Goal: Task Accomplishment & Management: Complete application form

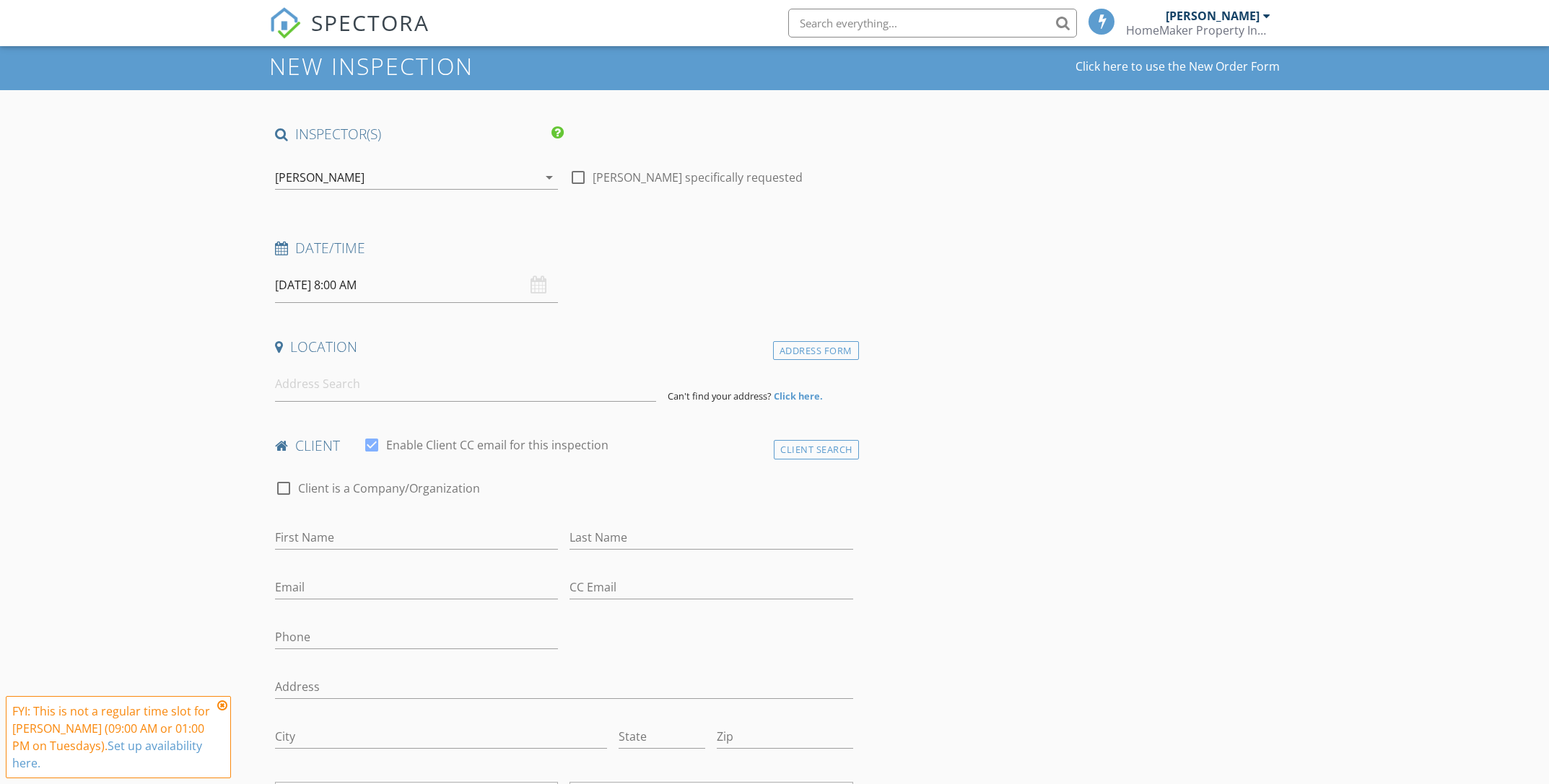
scroll to position [43, 0]
click at [390, 391] on input at bounding box center [465, 383] width 381 height 35
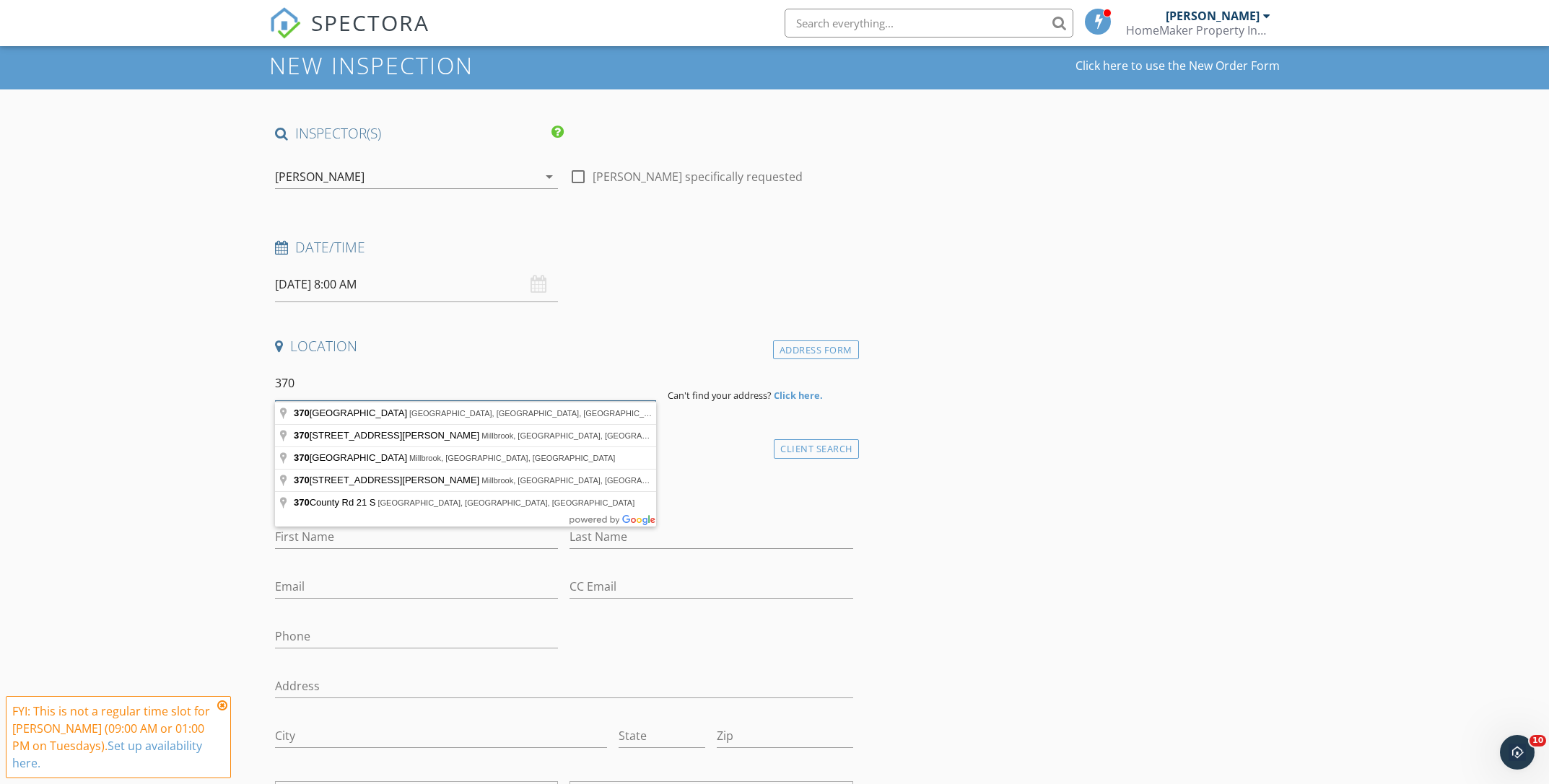
scroll to position [0, 0]
type input "[STREET_ADDRESS][PERSON_NAME]"
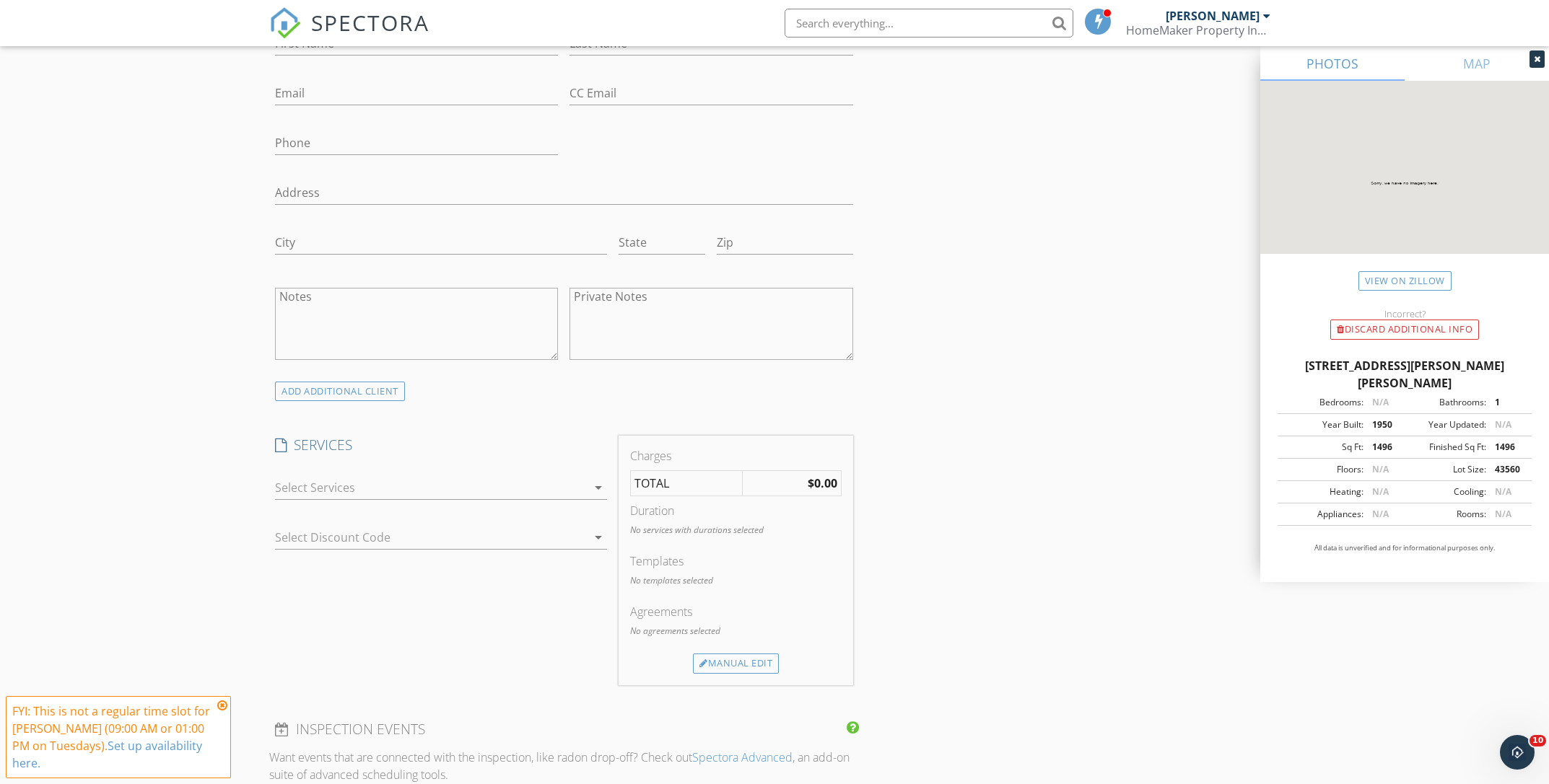
scroll to position [843, 0]
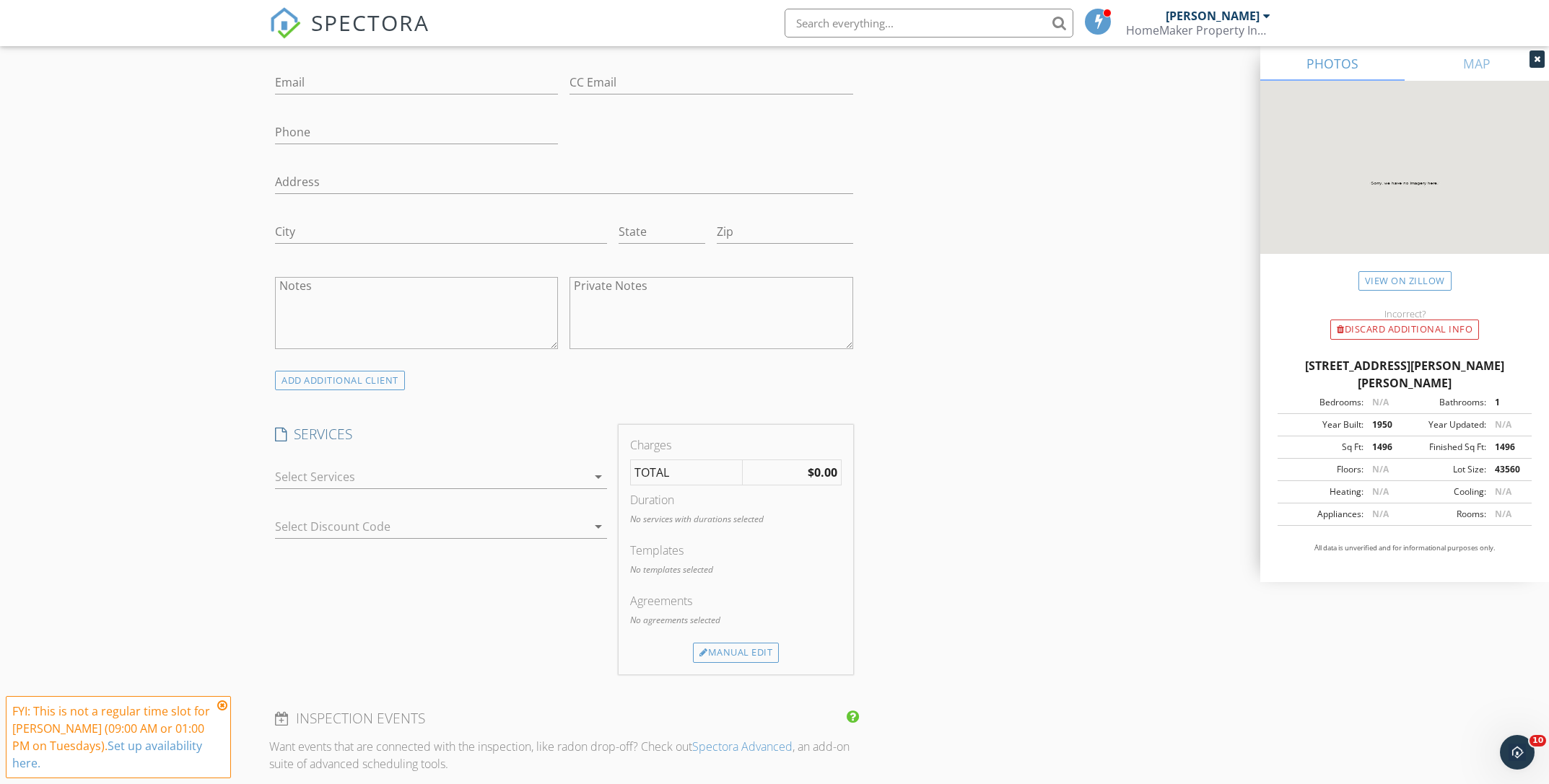
click at [596, 479] on icon "arrow_drop_down" at bounding box center [598, 477] width 18 height 18
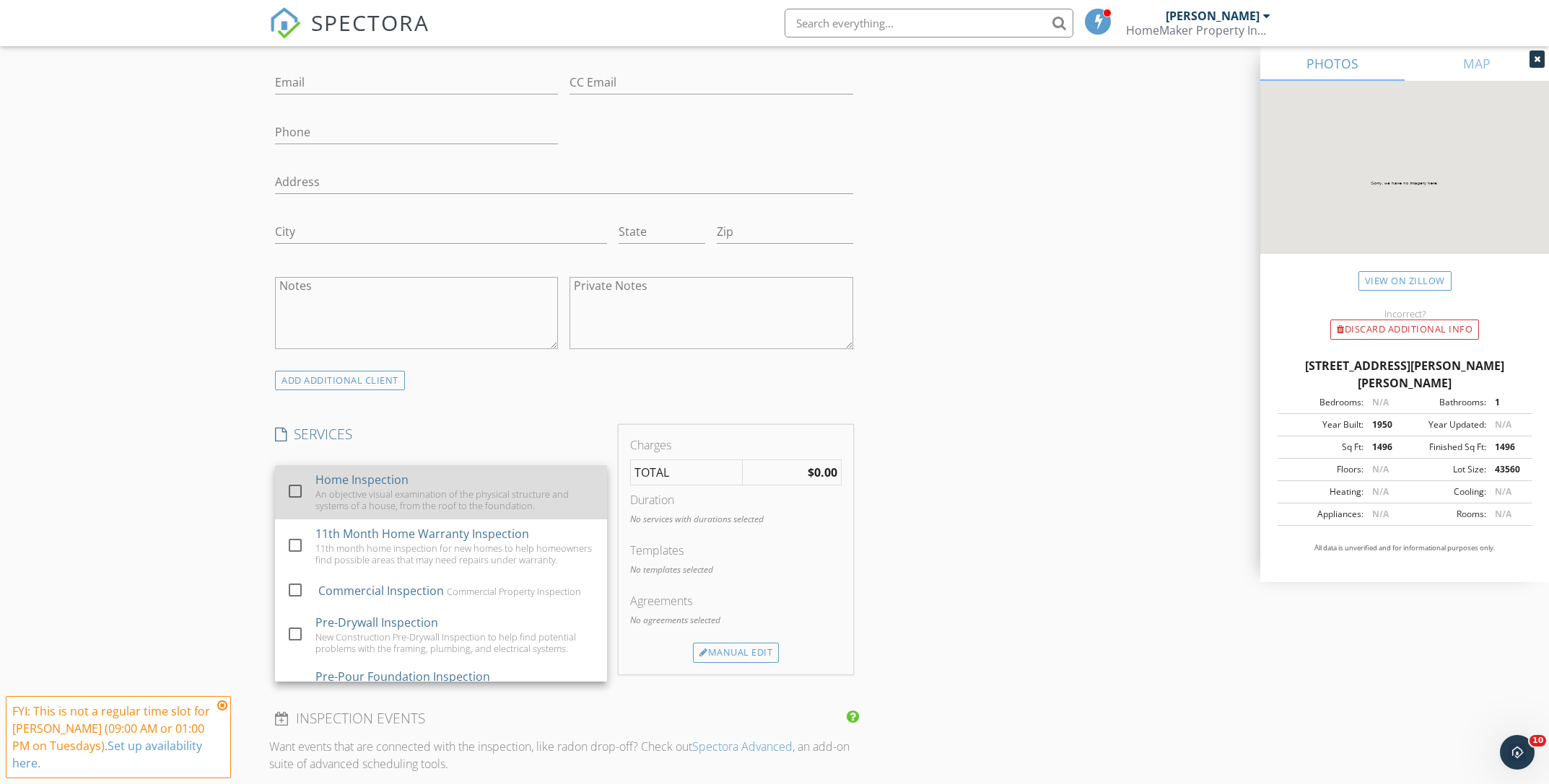
click at [491, 489] on div "An objective visual examination of the physical structure and systems of a hous…" at bounding box center [455, 500] width 280 height 23
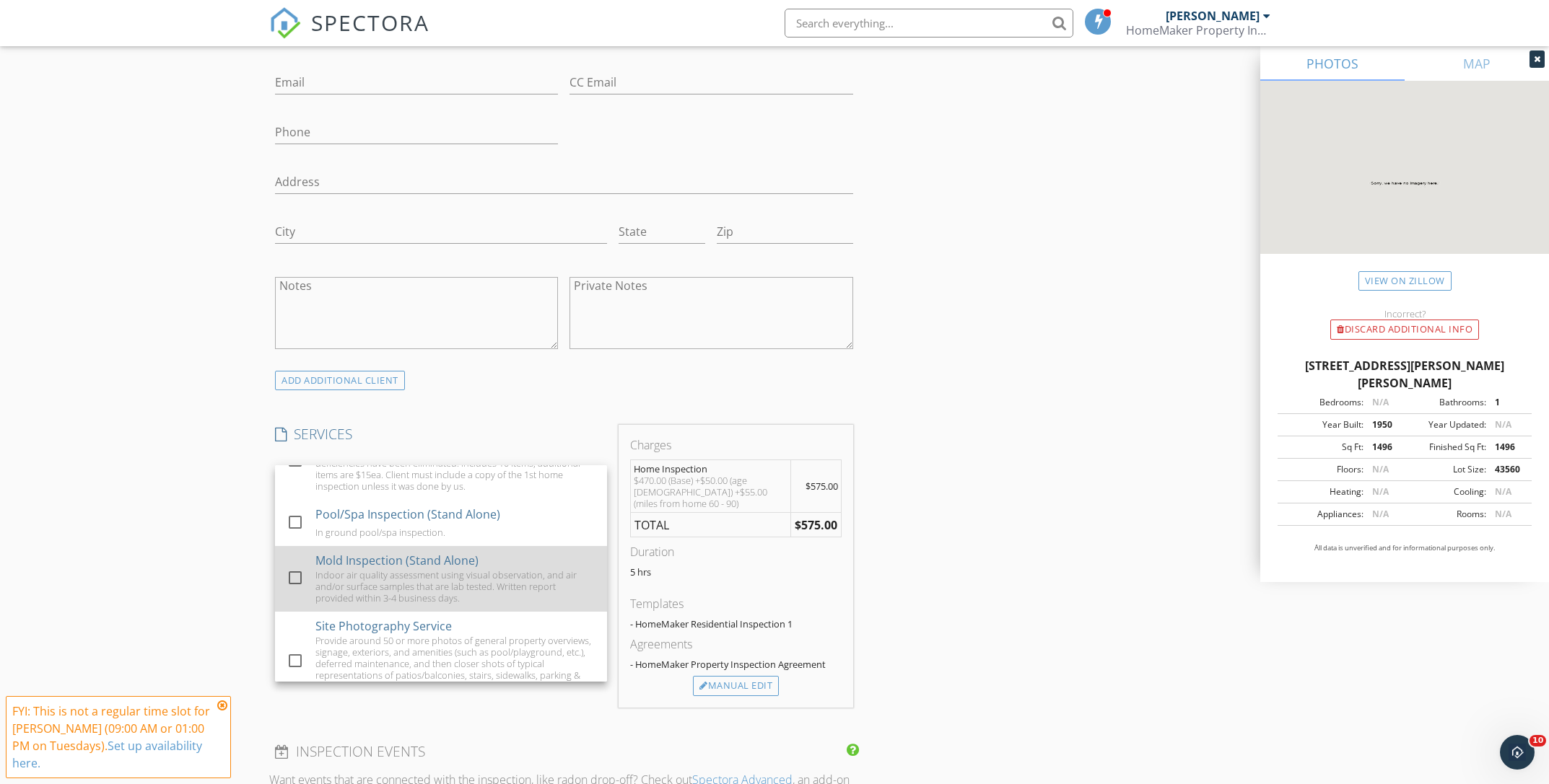
scroll to position [383, 0]
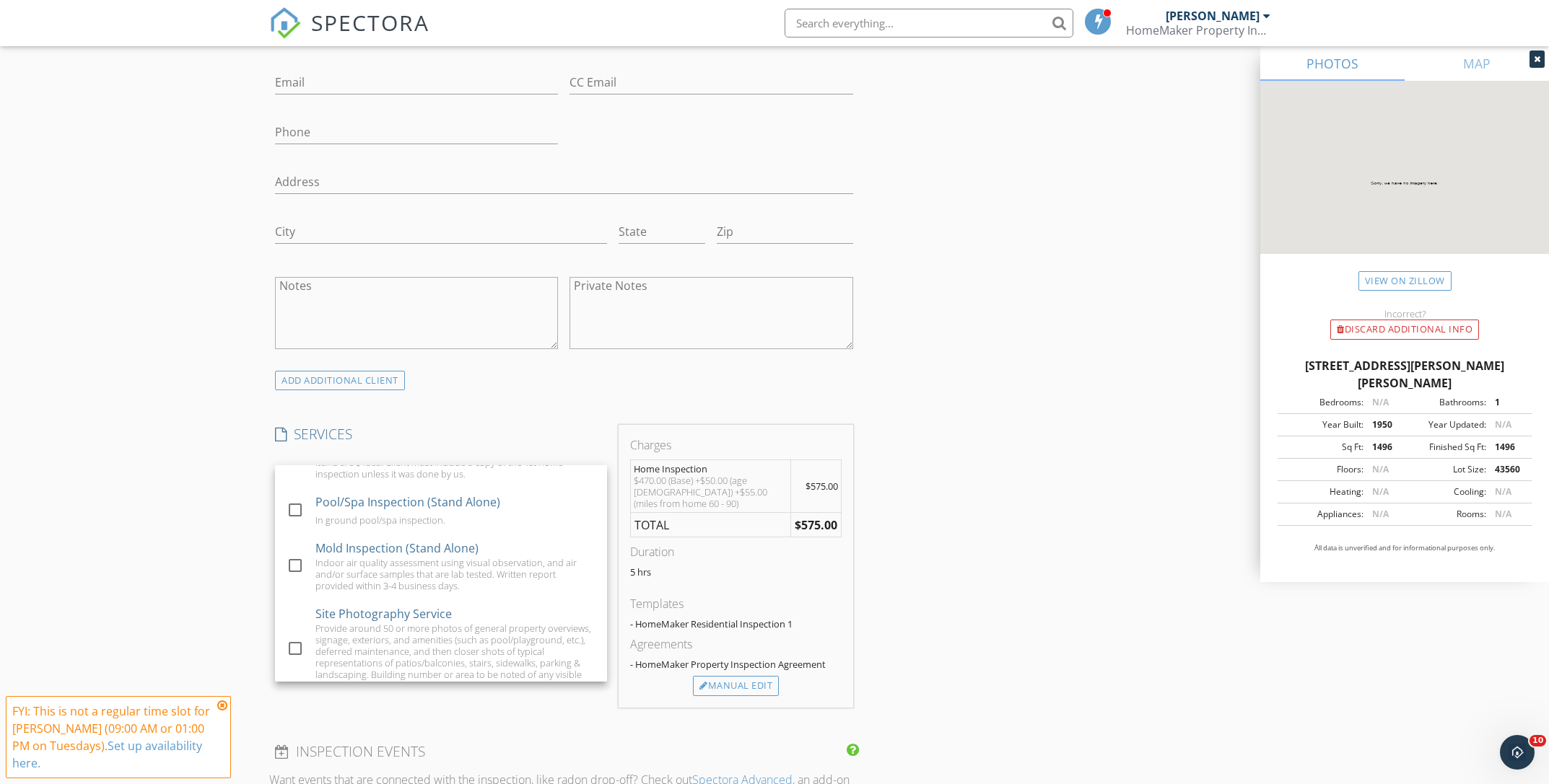
click at [240, 560] on div "New Inspection Click here to use the New Order Form INSPECTOR(S) check_box [PER…" at bounding box center [774, 518] width 1549 height 2553
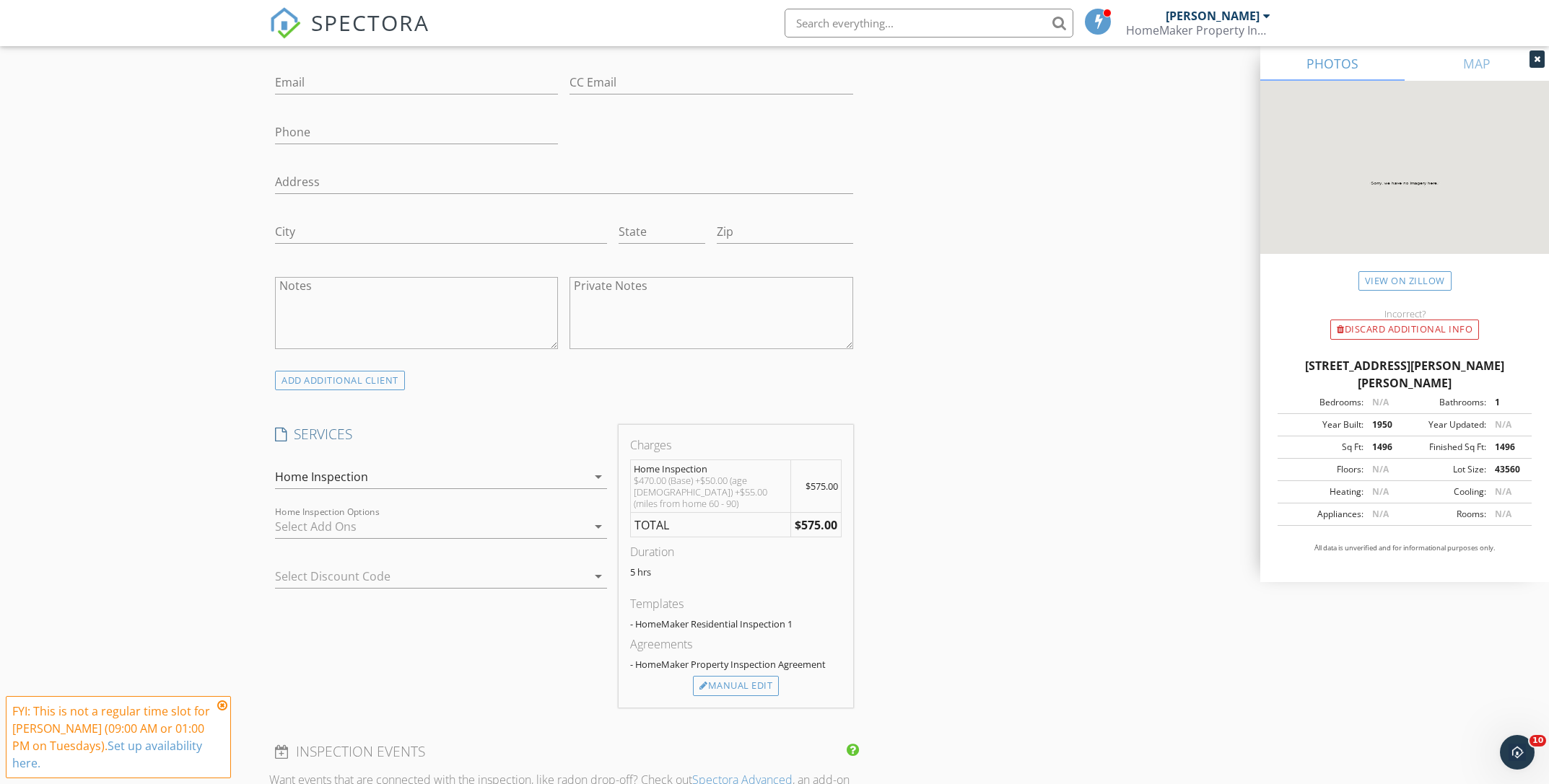
click at [437, 581] on div at bounding box center [420, 576] width 291 height 23
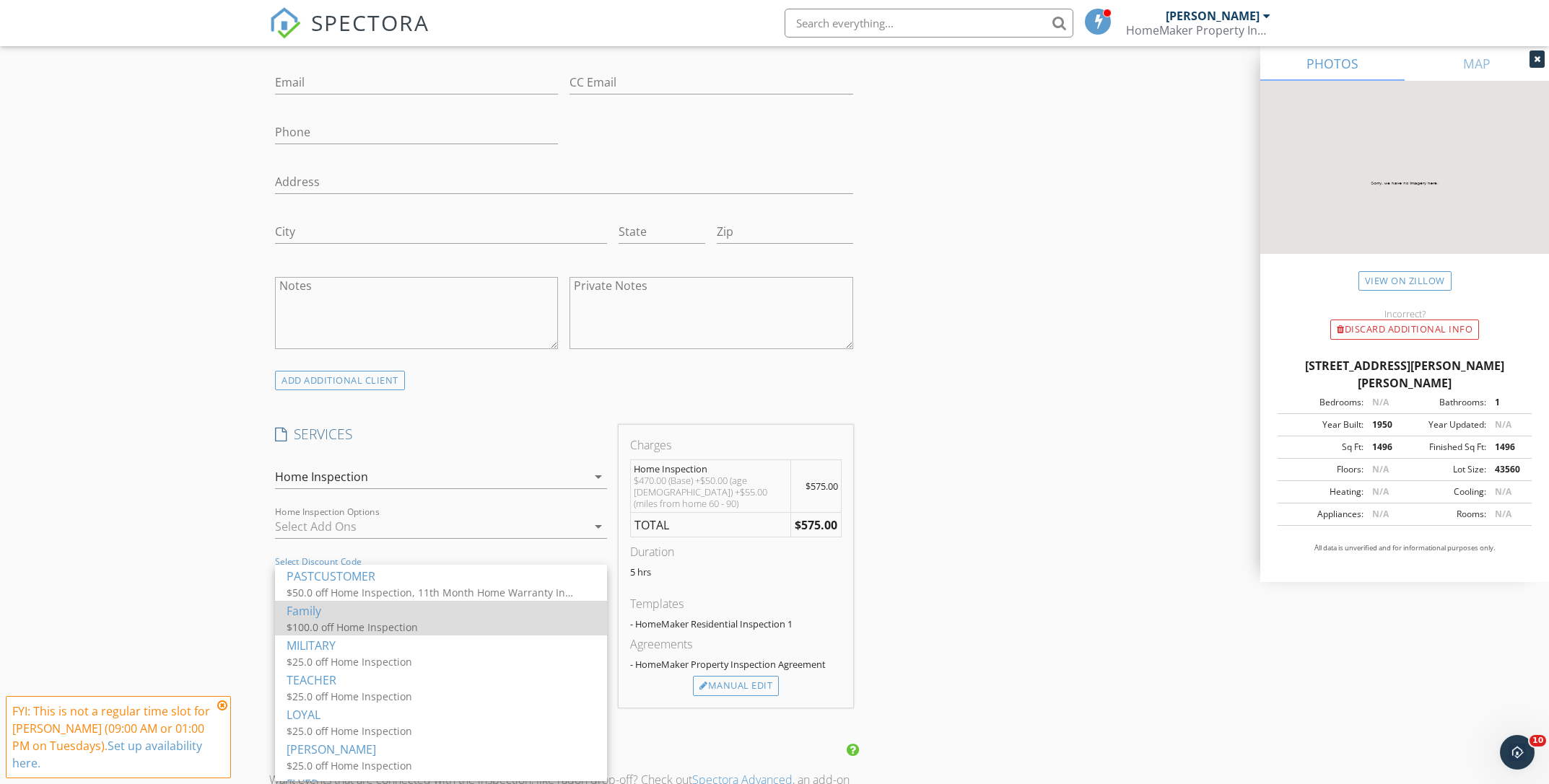
scroll to position [69, 0]
click at [356, 719] on div "LOYAL" at bounding box center [441, 715] width 309 height 18
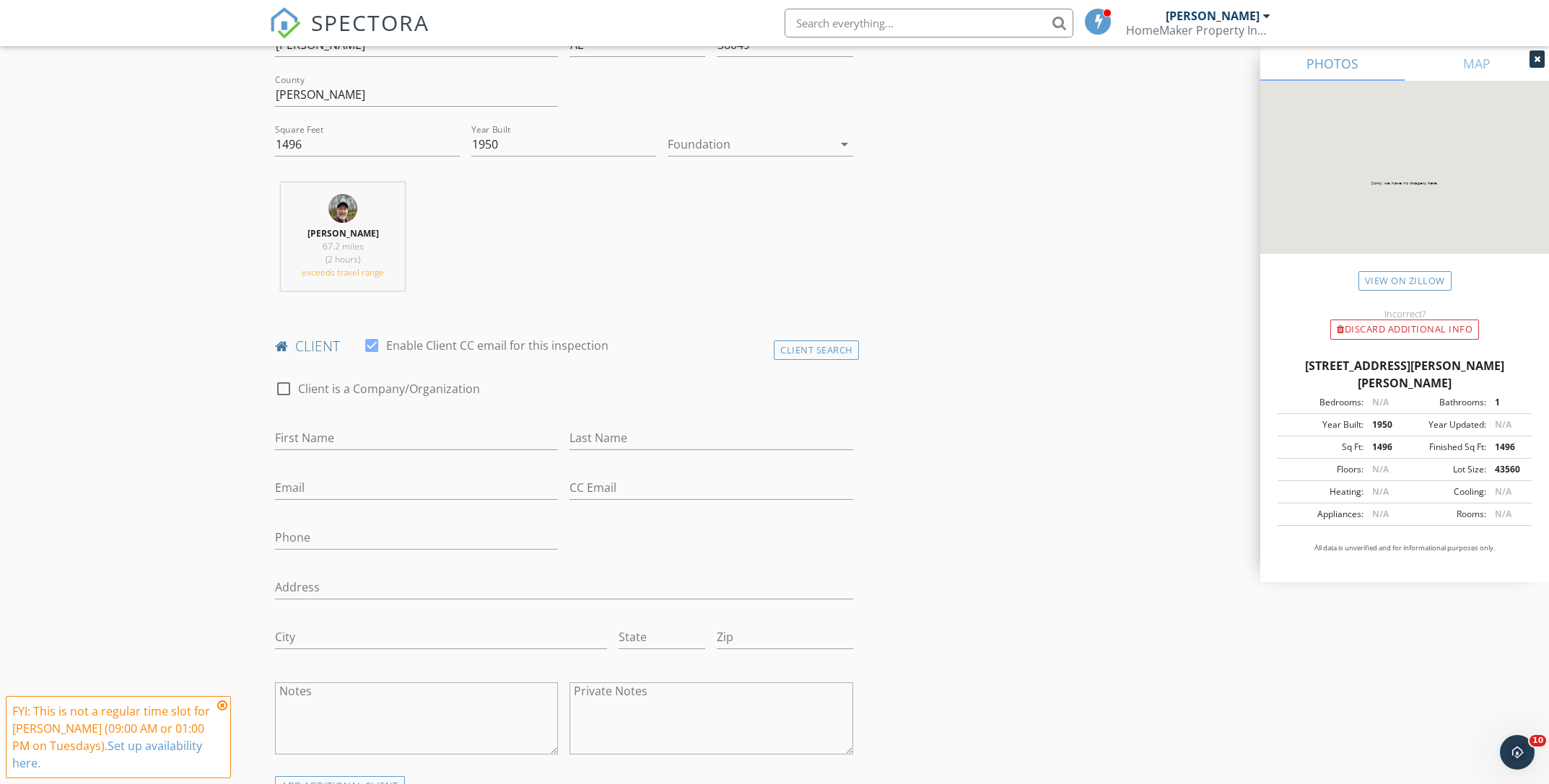
scroll to position [438, 0]
click at [827, 141] on div at bounding box center [750, 142] width 164 height 23
click at [717, 244] on div "Crawlspace" at bounding box center [759, 252] width 161 height 18
